Goal: Book appointment/travel/reservation

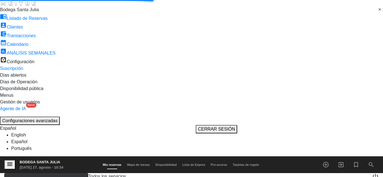
click at [50, 175] on input "jue. 21 ago." at bounding box center [61, 180] width 54 height 10
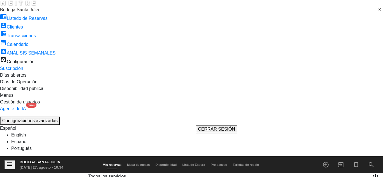
type input "[DATE]"
click at [8, 161] on icon "menu" at bounding box center [9, 164] width 7 height 7
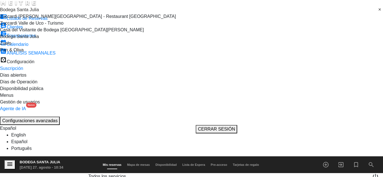
click at [39, 12] on span "Bodega Santa Julia" at bounding box center [19, 9] width 39 height 5
click at [42, 32] on span "Casa del Visitante de Bodega [GEOGRAPHIC_DATA][PERSON_NAME]" at bounding box center [72, 29] width 144 height 5
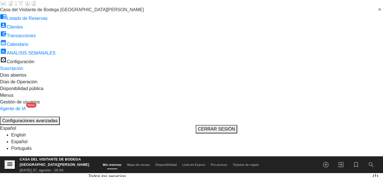
scroll to position [63, 0]
click at [7, 161] on icon "menu" at bounding box center [9, 164] width 7 height 7
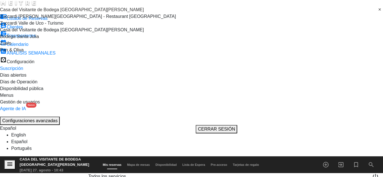
click at [383, 13] on span at bounding box center [383, 9] width 0 height 7
click at [44, 54] on div "Pan & Oliva" at bounding box center [191, 50] width 383 height 7
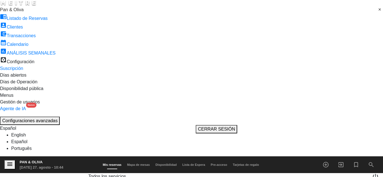
scroll to position [28, 0]
click at [7, 161] on icon "menu" at bounding box center [9, 164] width 7 height 7
click at [54, 14] on input "text" at bounding box center [192, 9] width 384 height 7
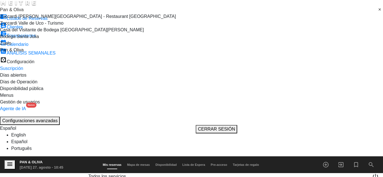
click at [39, 39] on span "Bodega Santa Julia" at bounding box center [19, 36] width 39 height 5
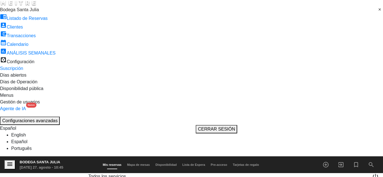
scroll to position [0, 0]
click at [48, 175] on input "[DATE]" at bounding box center [61, 180] width 54 height 10
